Goal: Use online tool/utility

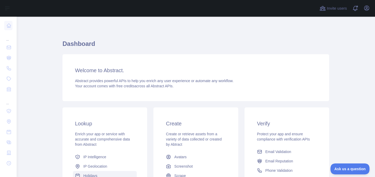
scroll to position [70, 0]
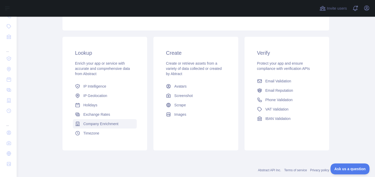
click at [114, 123] on span "Company Enrichment" at bounding box center [100, 123] width 35 height 5
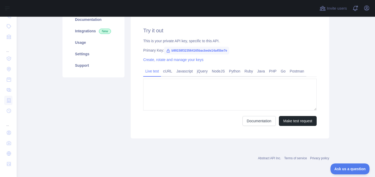
type textarea "**********"
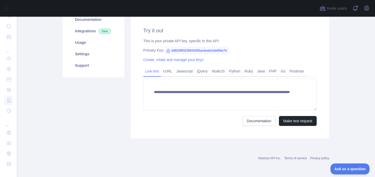
scroll to position [70, 0]
click at [184, 50] on span "b99158f323564165bacbede14a45be7e" at bounding box center [196, 51] width 65 height 8
copy span "b99158f323564165bacbede14a45be7e"
click at [192, 48] on span "b99158f323564165bacbede14a45be7e" at bounding box center [196, 51] width 65 height 8
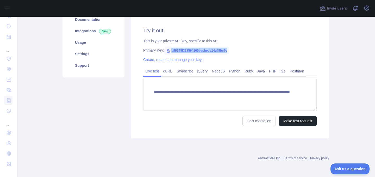
click at [190, 50] on span "b99158f323564165bacbede14a45be7e" at bounding box center [196, 51] width 65 height 8
click at [176, 49] on span "b99158f323564165bacbede14a45be7e" at bounding box center [196, 51] width 65 height 8
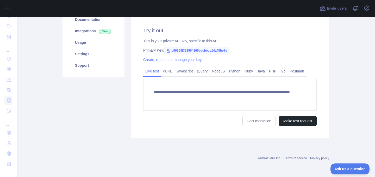
click at [176, 49] on span "b99158f323564165bacbede14a45be7e" at bounding box center [196, 51] width 65 height 8
copy span "b99158f323564165bacbede14a45be7e"
click at [175, 50] on span "b99158f323564165bacbede14a45be7e" at bounding box center [196, 51] width 65 height 8
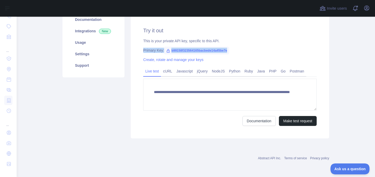
click at [175, 50] on span "b99158f323564165bacbede14a45be7e" at bounding box center [196, 51] width 65 height 8
